Goal: Task Accomplishment & Management: Manage account settings

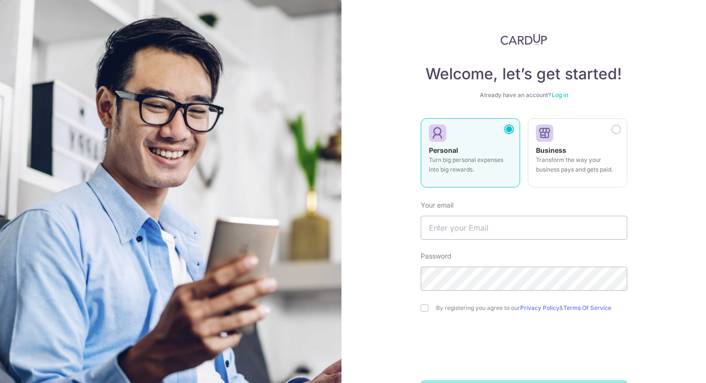
scroll to position [37, 0]
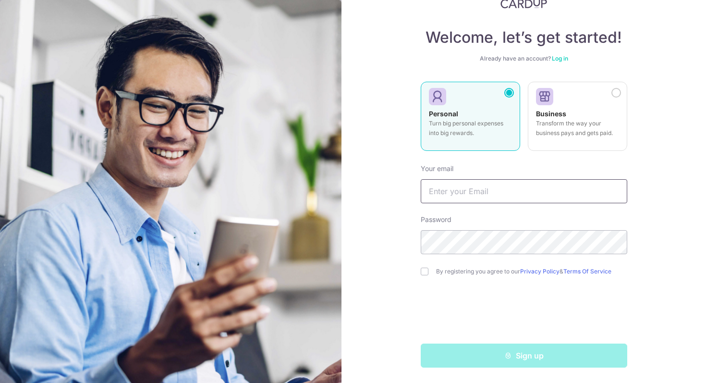
click at [489, 202] on input "text" at bounding box center [524, 191] width 207 height 24
click at [467, 199] on input "text" at bounding box center [524, 191] width 207 height 24
type input "[PERSON_NAME][EMAIL_ADDRESS][PERSON_NAME][DOMAIN_NAME]"
click at [424, 272] on input "checkbox" at bounding box center [425, 272] width 8 height 8
checkbox input "true"
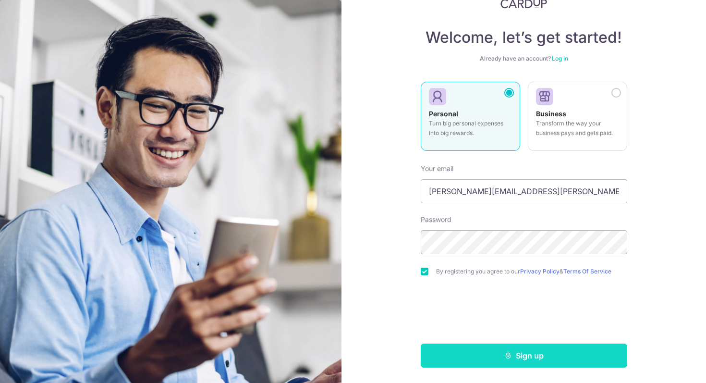
click at [597, 349] on button "Sign up" at bounding box center [524, 355] width 207 height 24
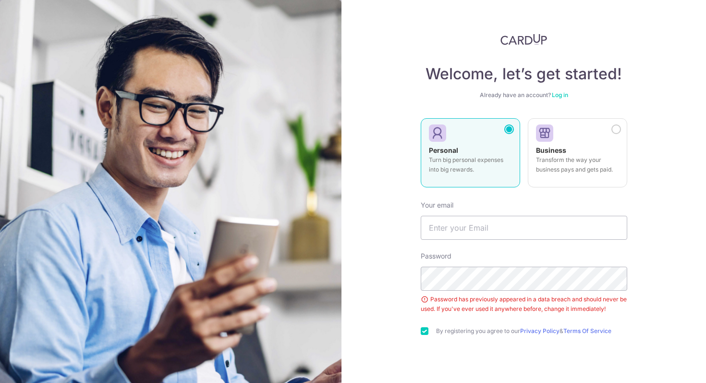
scroll to position [60, 0]
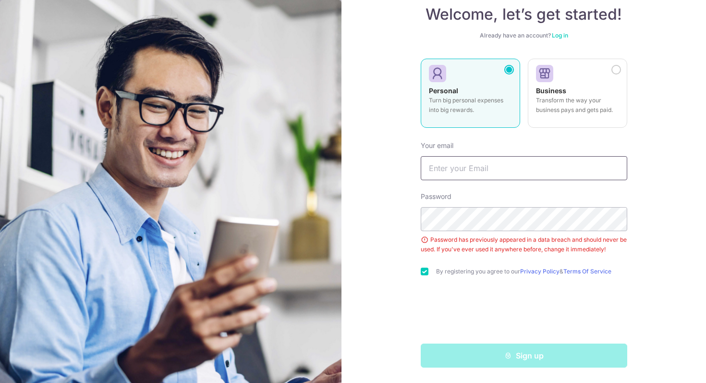
type input "[EMAIL_ADDRESS][DOMAIN_NAME]"
click at [621, 260] on form "Your email Isaiahzyc@gmail.com Password Password has previously appeared in a d…" at bounding box center [524, 251] width 207 height 234
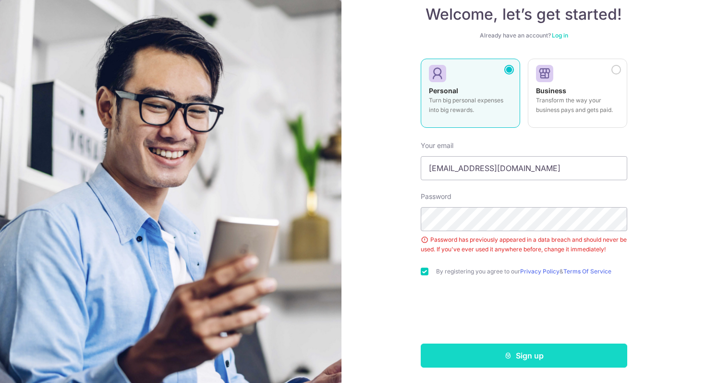
click at [566, 355] on button "Sign up" at bounding box center [524, 355] width 207 height 24
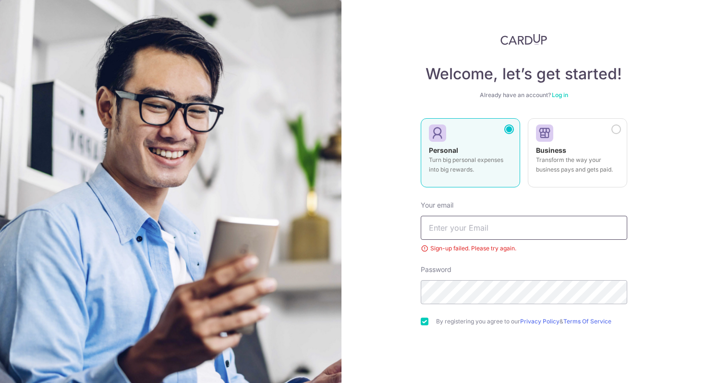
scroll to position [50, 0]
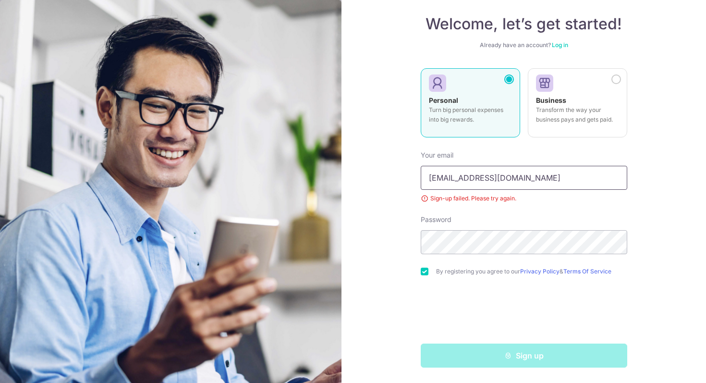
click at [573, 181] on input "[EMAIL_ADDRESS][DOMAIN_NAME]" at bounding box center [524, 178] width 207 height 24
type input "rachel.tjahjadi@gmail.com"
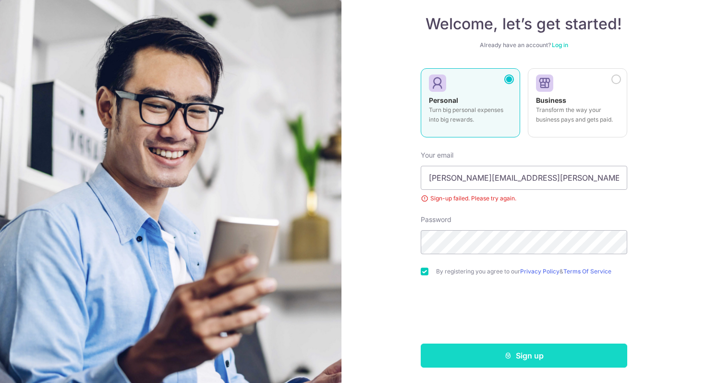
click at [488, 348] on button "Sign up" at bounding box center [524, 355] width 207 height 24
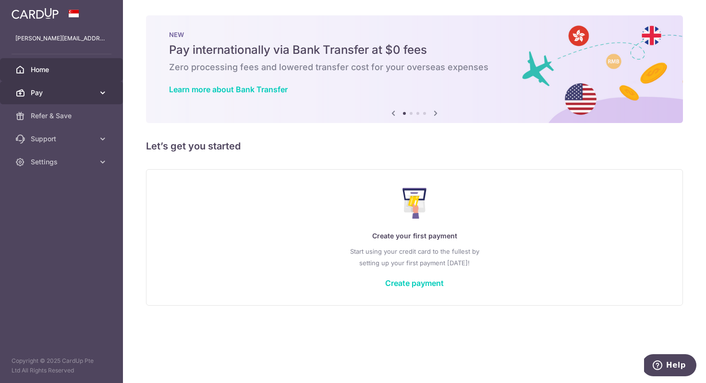
click at [69, 98] on link "Pay" at bounding box center [61, 92] width 123 height 23
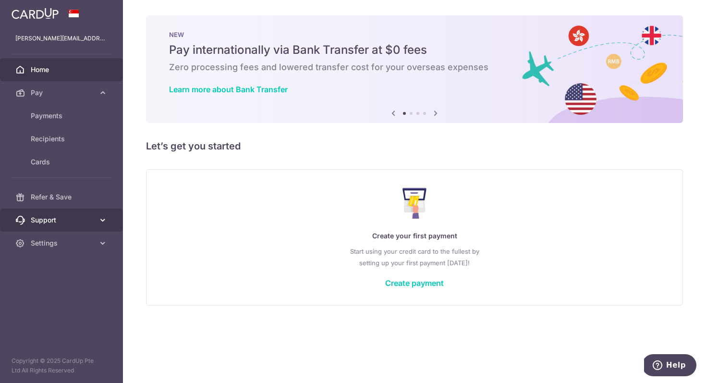
click at [60, 223] on span "Support" at bounding box center [62, 220] width 63 height 10
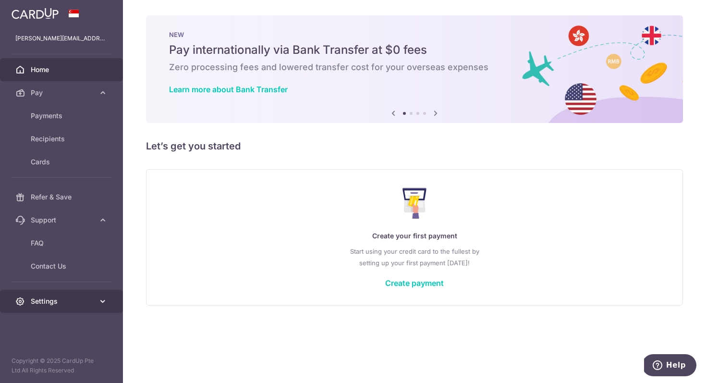
click at [55, 296] on link "Settings" at bounding box center [61, 301] width 123 height 23
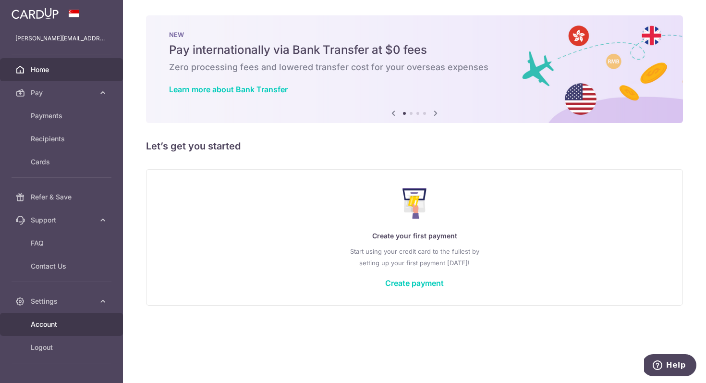
click at [56, 323] on span "Account" at bounding box center [62, 324] width 63 height 10
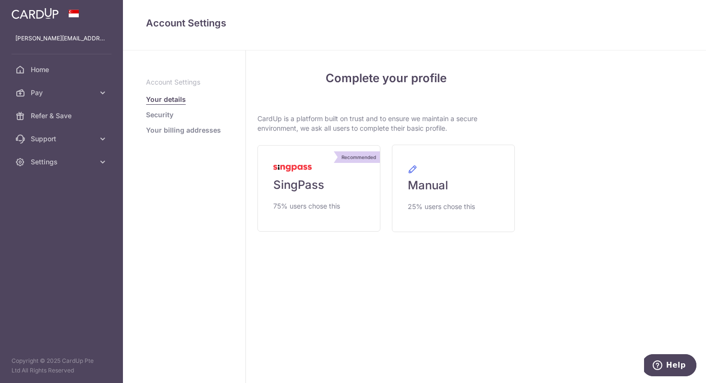
click at [167, 115] on link "Security" at bounding box center [159, 115] width 27 height 10
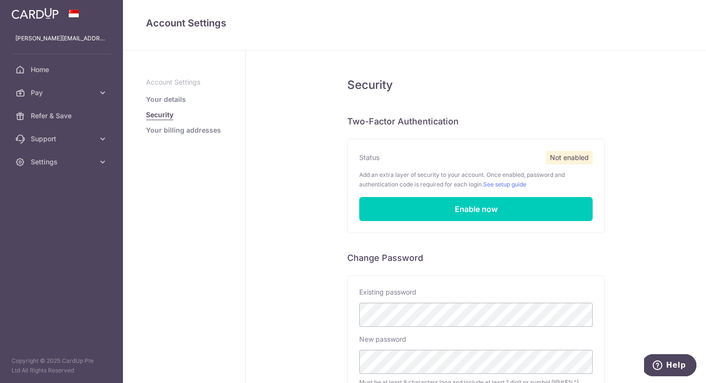
click at [170, 103] on link "Your details" at bounding box center [166, 100] width 40 height 10
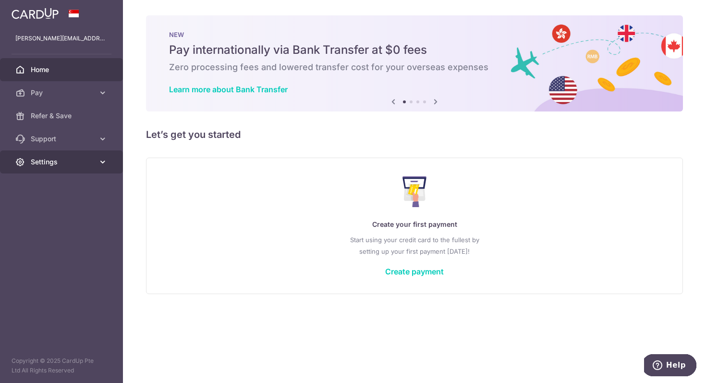
click at [65, 156] on link "Settings" at bounding box center [61, 161] width 123 height 23
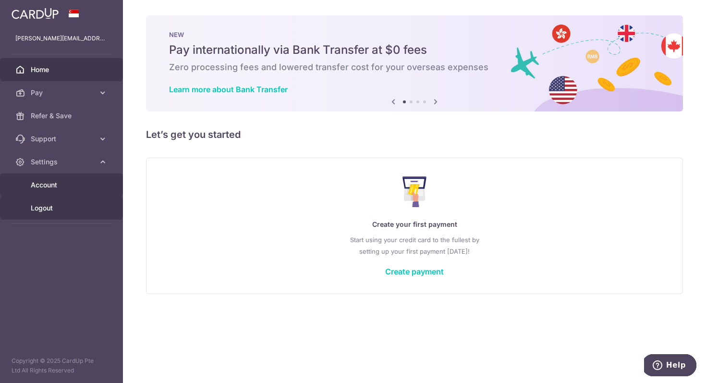
click at [48, 211] on span "Logout" at bounding box center [62, 208] width 63 height 10
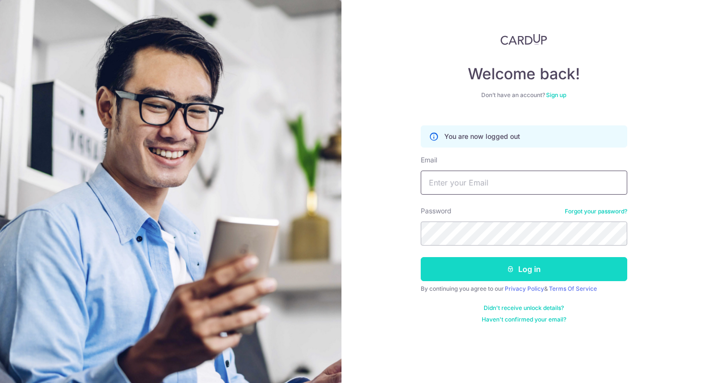
type input "[EMAIL_ADDRESS][DOMAIN_NAME]"
click at [490, 261] on button "Log in" at bounding box center [524, 269] width 207 height 24
